Goal: Navigation & Orientation: Find specific page/section

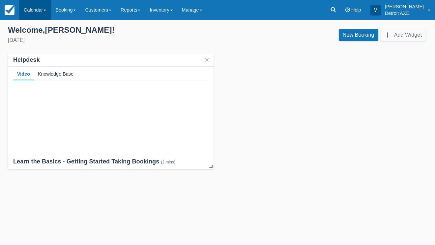
click at [35, 12] on link "Calendar" at bounding box center [35, 10] width 32 height 20
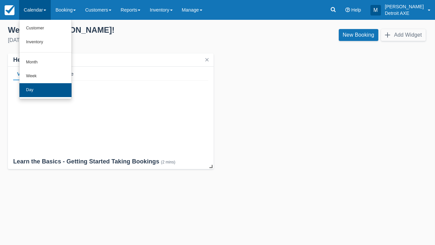
click at [53, 84] on link "Day" at bounding box center [45, 90] width 52 height 14
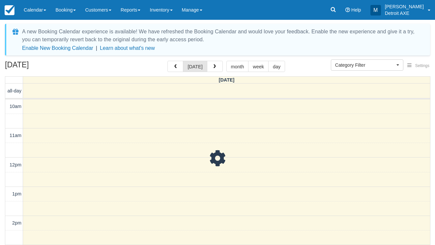
select select
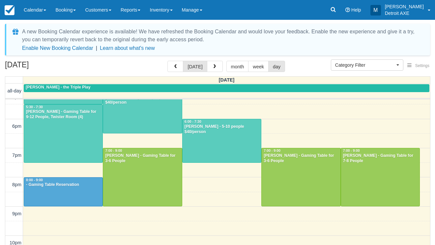
scroll to position [213, 0]
click at [71, 192] on div at bounding box center [63, 191] width 79 height 28
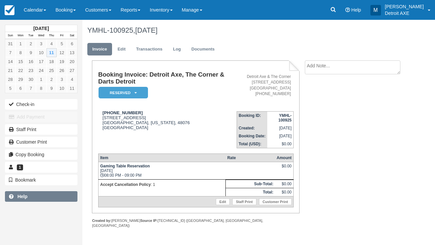
click at [71, 192] on link "Help" at bounding box center [41, 196] width 73 height 11
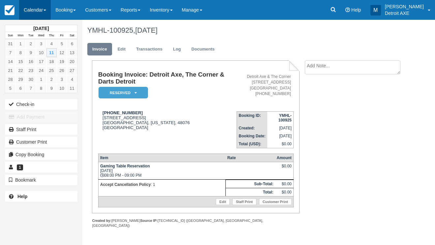
click at [44, 11] on link "Calendar" at bounding box center [35, 10] width 32 height 20
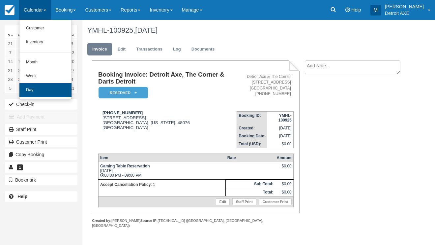
click at [43, 91] on link "Day" at bounding box center [45, 90] width 52 height 14
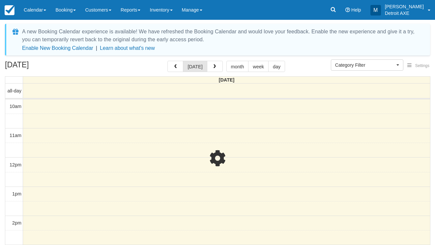
select select
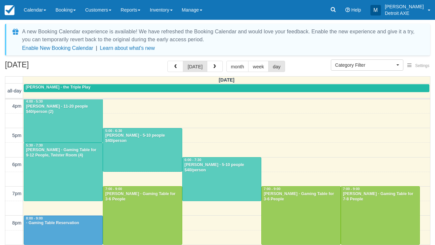
click at [45, 167] on div at bounding box center [63, 172] width 79 height 58
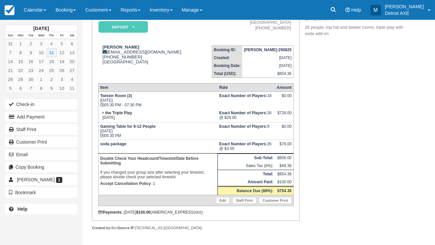
scroll to position [78, 0]
click at [37, 10] on link "Calendar" at bounding box center [35, 10] width 32 height 20
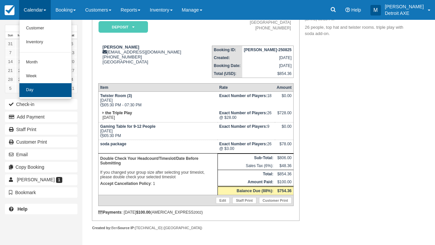
click at [50, 91] on link "Day" at bounding box center [45, 90] width 52 height 14
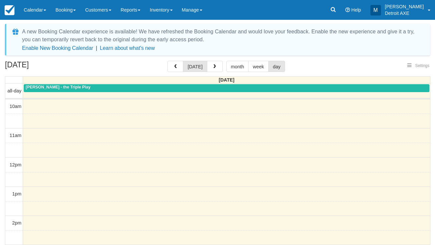
select select
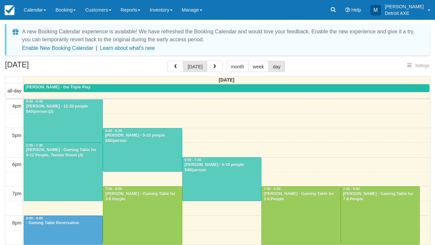
select select
click at [67, 115] on div at bounding box center [63, 120] width 79 height 43
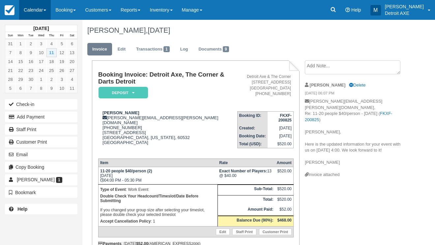
click at [31, 17] on link "Calendar" at bounding box center [35, 10] width 32 height 20
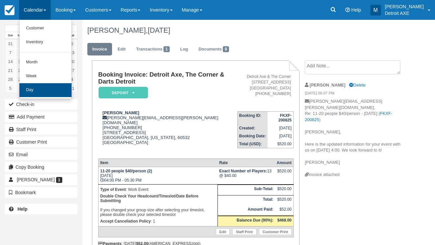
click at [51, 86] on link "Day" at bounding box center [45, 90] width 52 height 14
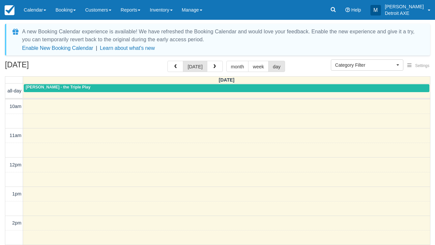
select select
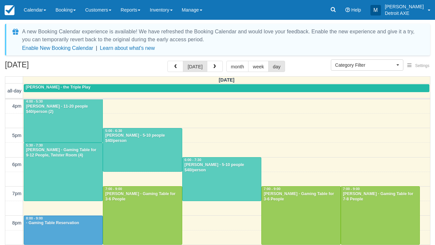
click at [55, 179] on div at bounding box center [63, 172] width 79 height 58
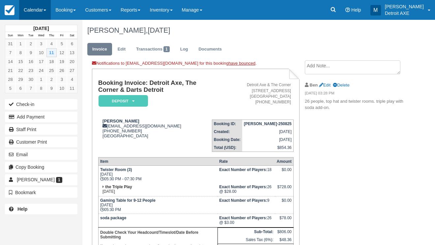
click at [31, 13] on link "Calendar" at bounding box center [35, 10] width 32 height 20
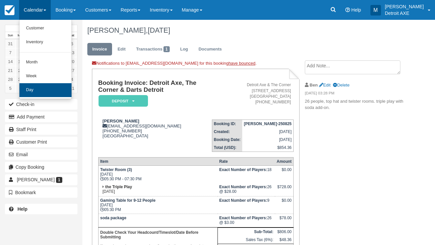
click at [58, 91] on link "Day" at bounding box center [45, 90] width 52 height 14
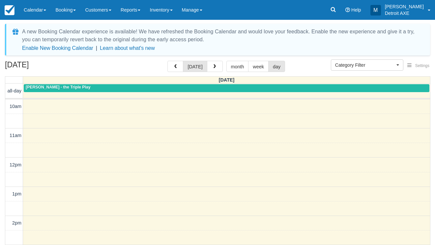
select select
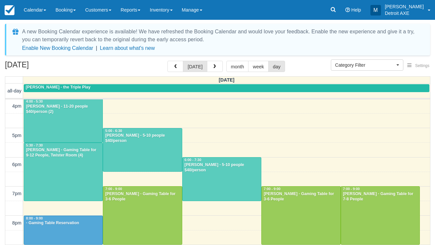
click at [88, 105] on div "[PERSON_NAME] - 11-20 people $40/person (2)" at bounding box center [63, 109] width 75 height 11
